Goal: Task Accomplishment & Management: Manage account settings

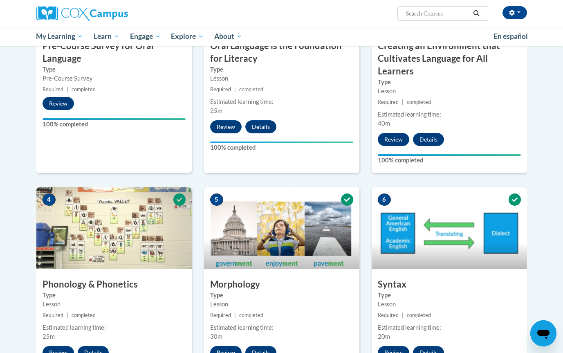
click at [368, 156] on div "3 Creating an Environment that Cultivates Language for All Learners Type Lesson…" at bounding box center [449, 68] width 168 height 238
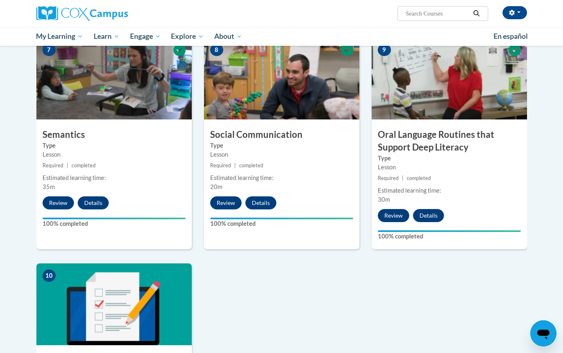
scroll to position [616, 0]
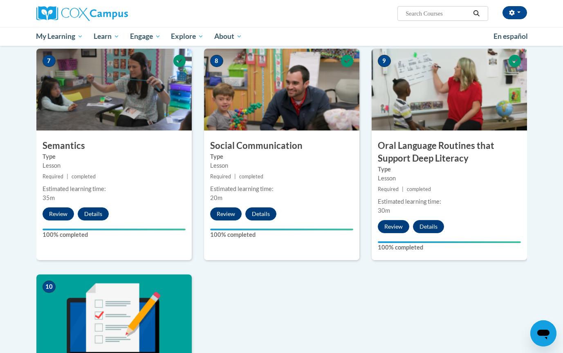
click at [442, 170] on label "Type" at bounding box center [449, 169] width 143 height 9
click at [388, 225] on button "Review" at bounding box center [393, 226] width 31 height 13
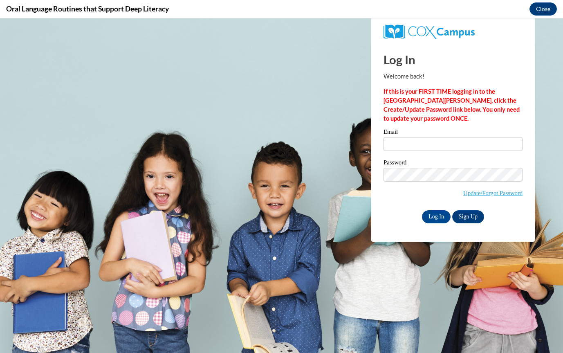
scroll to position [0, 0]
click at [418, 140] on input "Email" at bounding box center [452, 144] width 139 height 14
type input "[EMAIL_ADDRESS][DOMAIN_NAME]"
click at [431, 213] on input "Log In" at bounding box center [436, 216] width 29 height 13
